Goal: Register for event/course

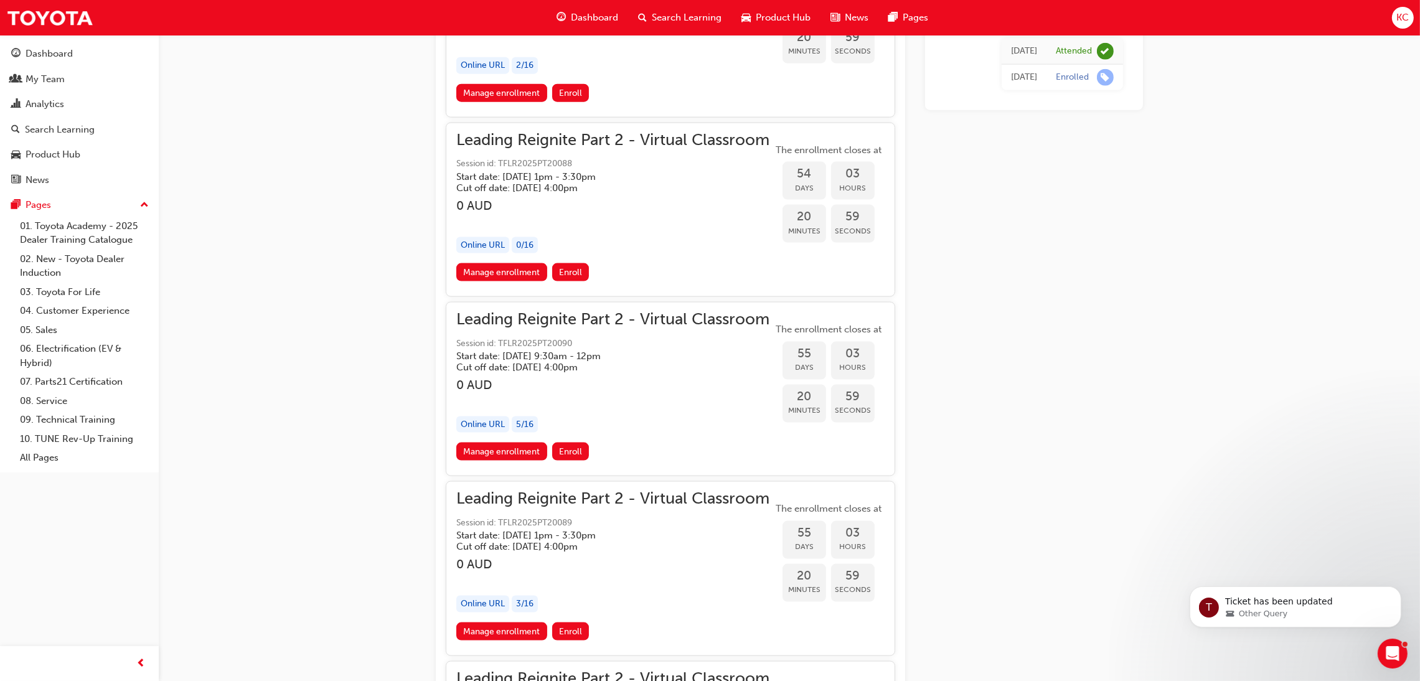
scroll to position [9340, 0]
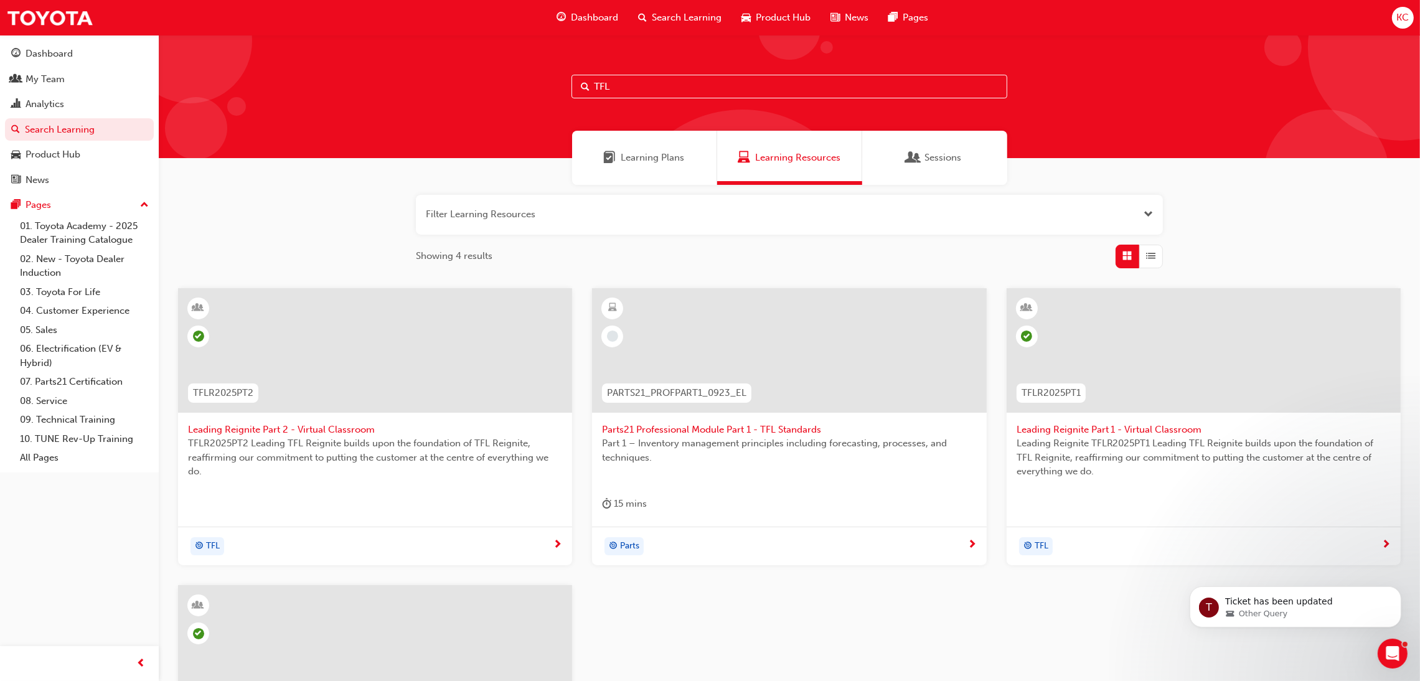
drag, startPoint x: 282, startPoint y: 427, endPoint x: 368, endPoint y: 427, distance: 85.9
click at [282, 427] on span "Leading Reignite Part 2 - Virtual Classroom" at bounding box center [375, 430] width 374 height 14
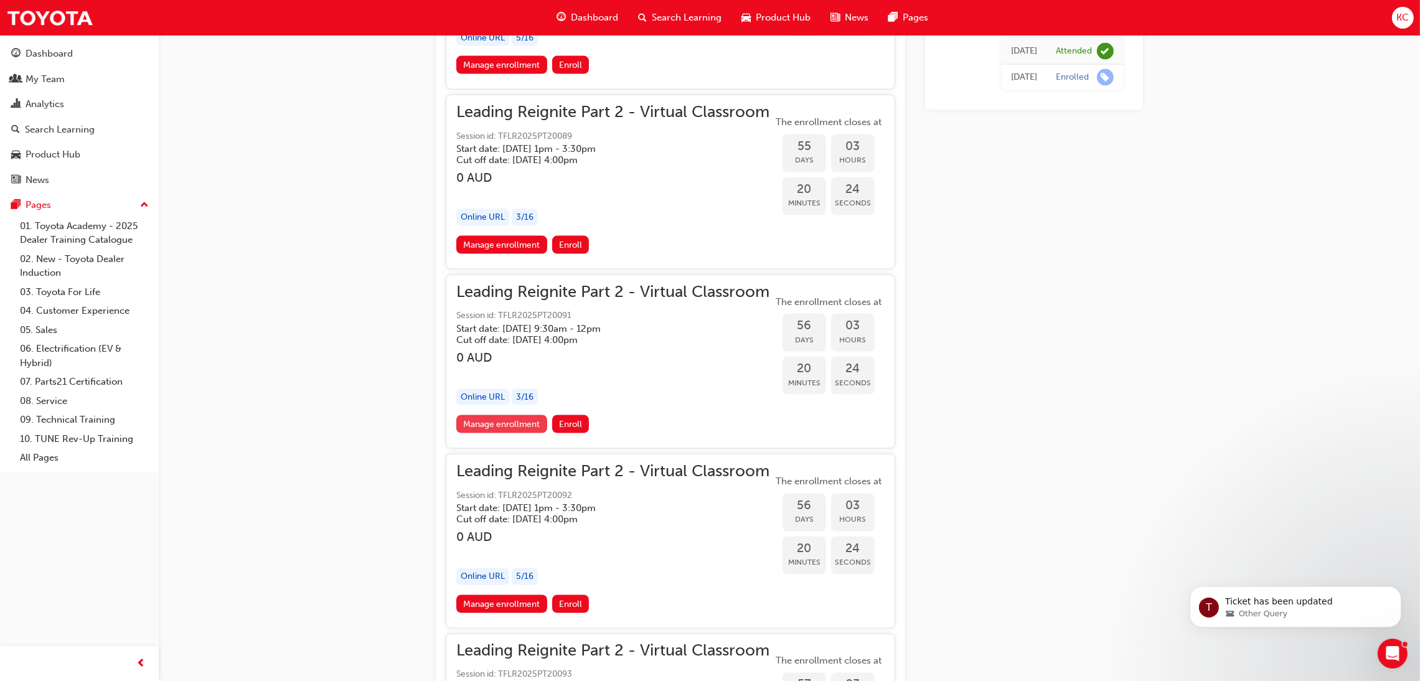
scroll to position [9996, 0]
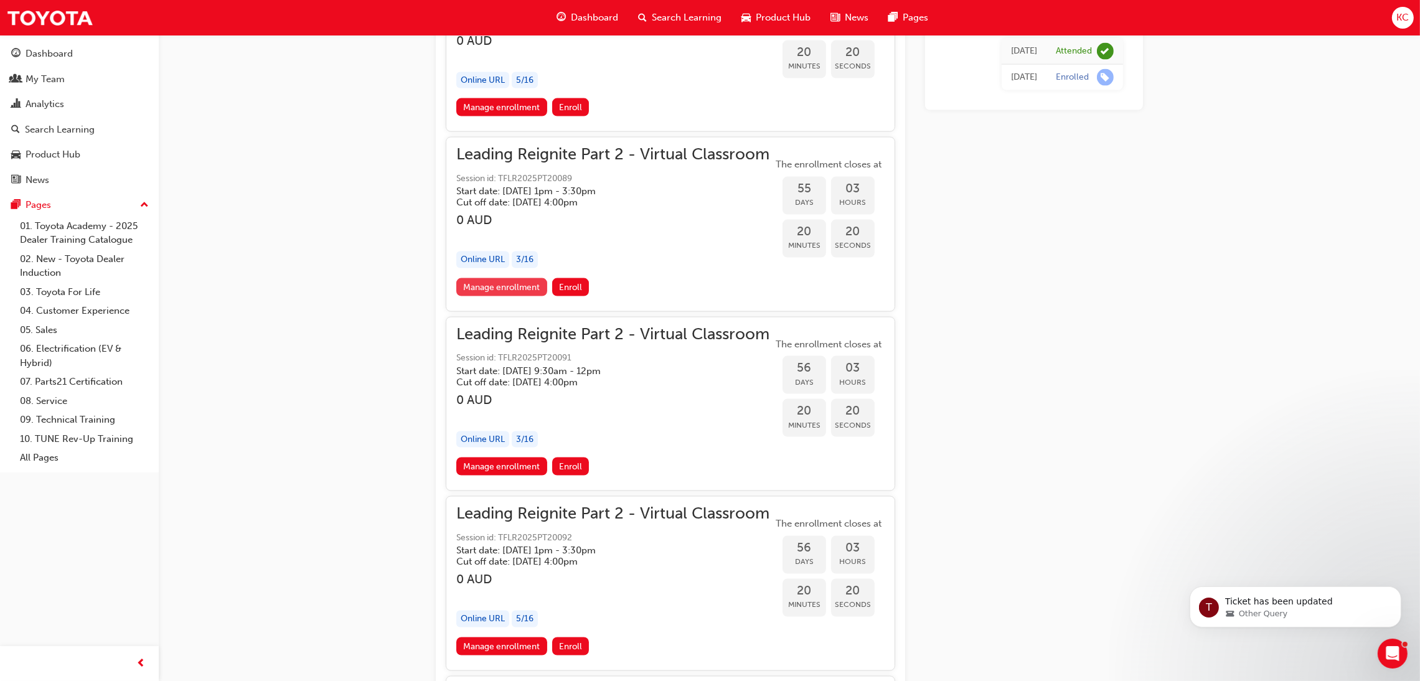
click at [522, 289] on link "Manage enrollment" at bounding box center [501, 287] width 91 height 18
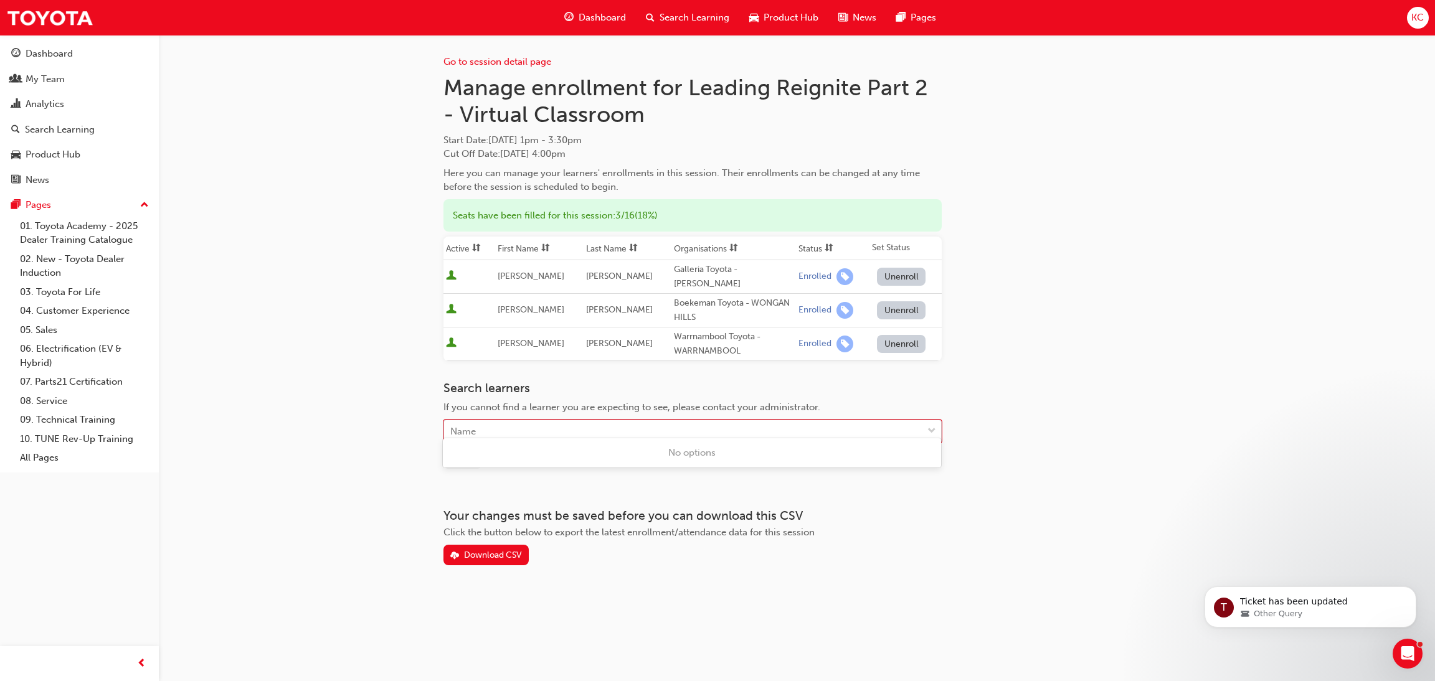
click at [593, 421] on div "Name" at bounding box center [683, 432] width 478 height 22
type input "[PERSON_NAME]"
click at [567, 476] on span "[PERSON_NAME] - Sci-Fleet Toyota - KEDRON" at bounding box center [550, 476] width 201 height 11
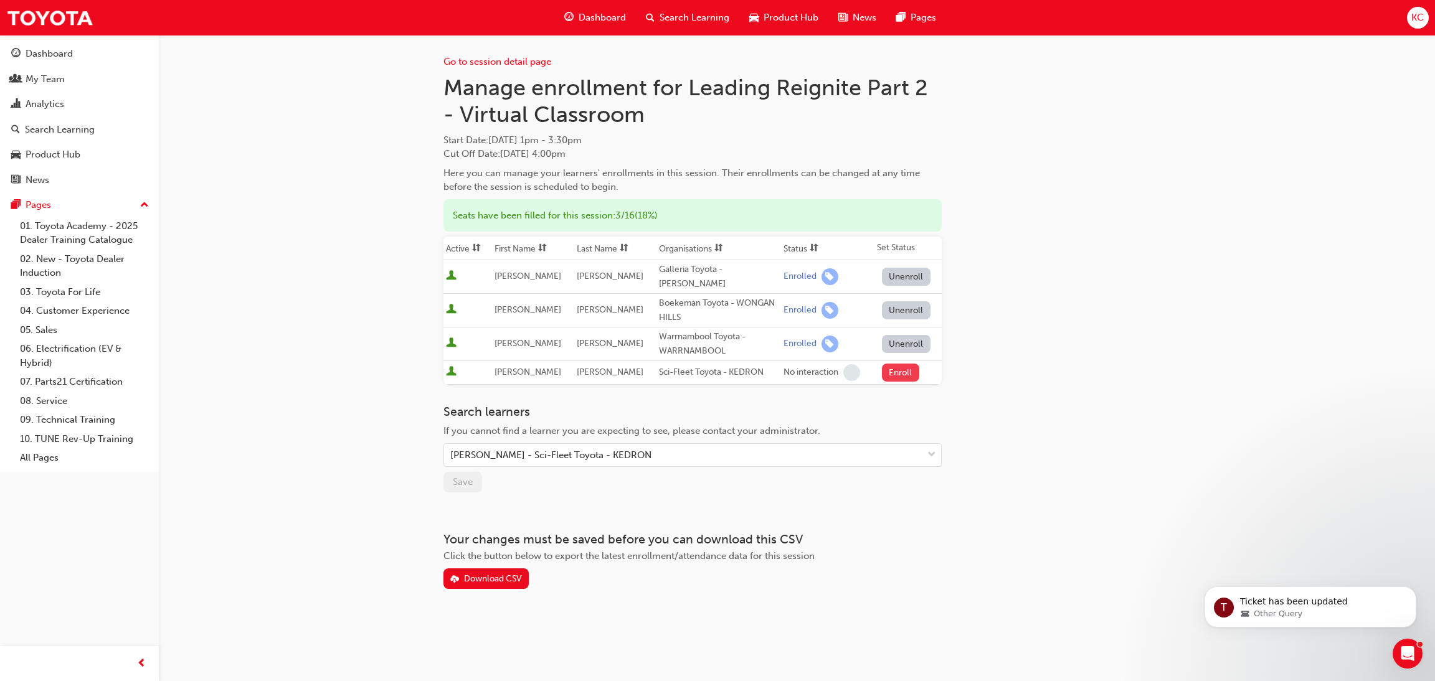
click at [895, 364] on button "Enroll" at bounding box center [900, 373] width 37 height 18
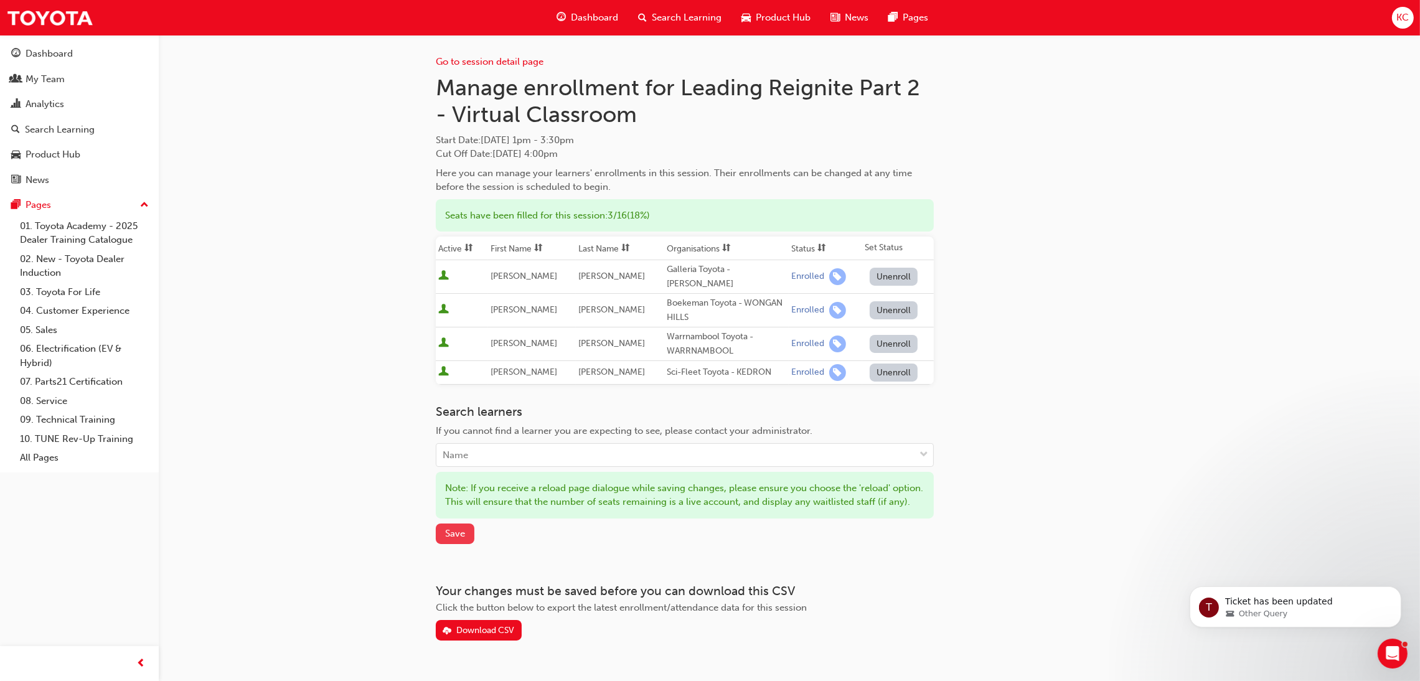
click at [454, 539] on span "Save" at bounding box center [455, 533] width 20 height 11
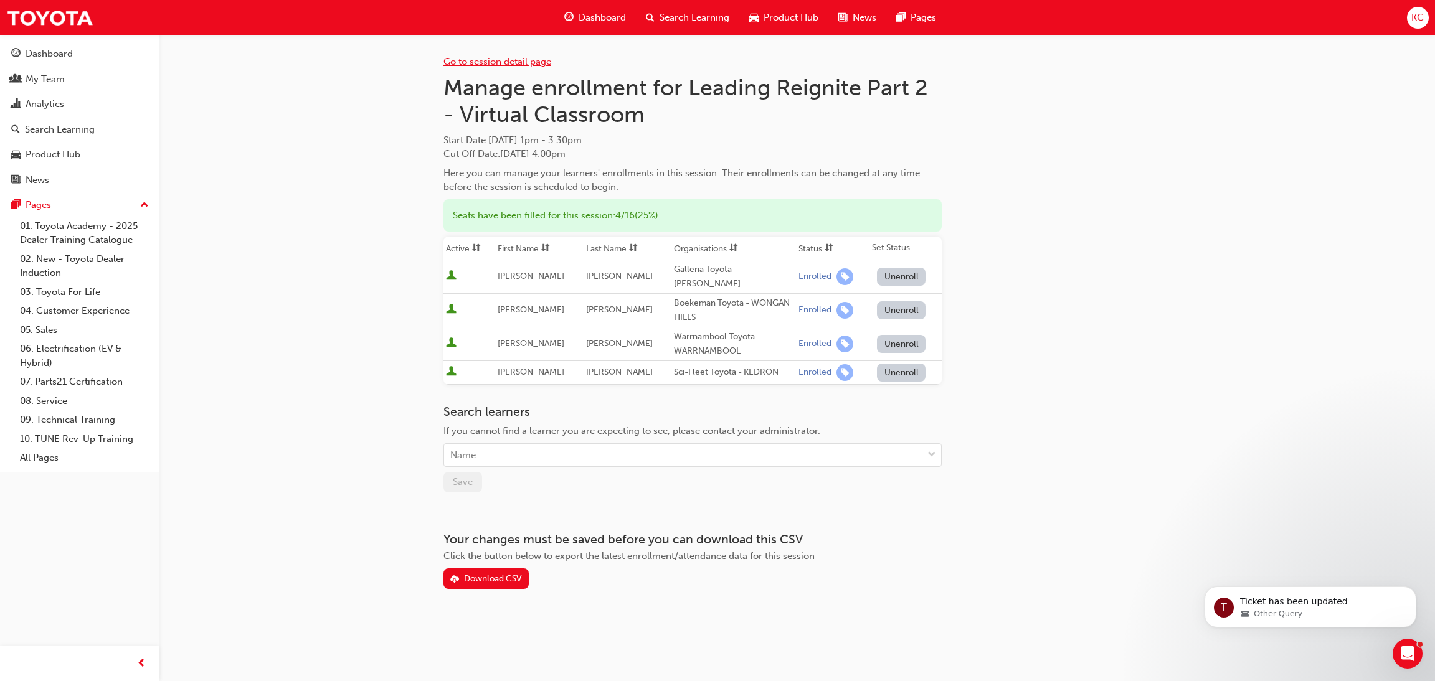
click at [514, 61] on link "Go to session detail page" at bounding box center [497, 61] width 108 height 11
